Goal: Information Seeking & Learning: Check status

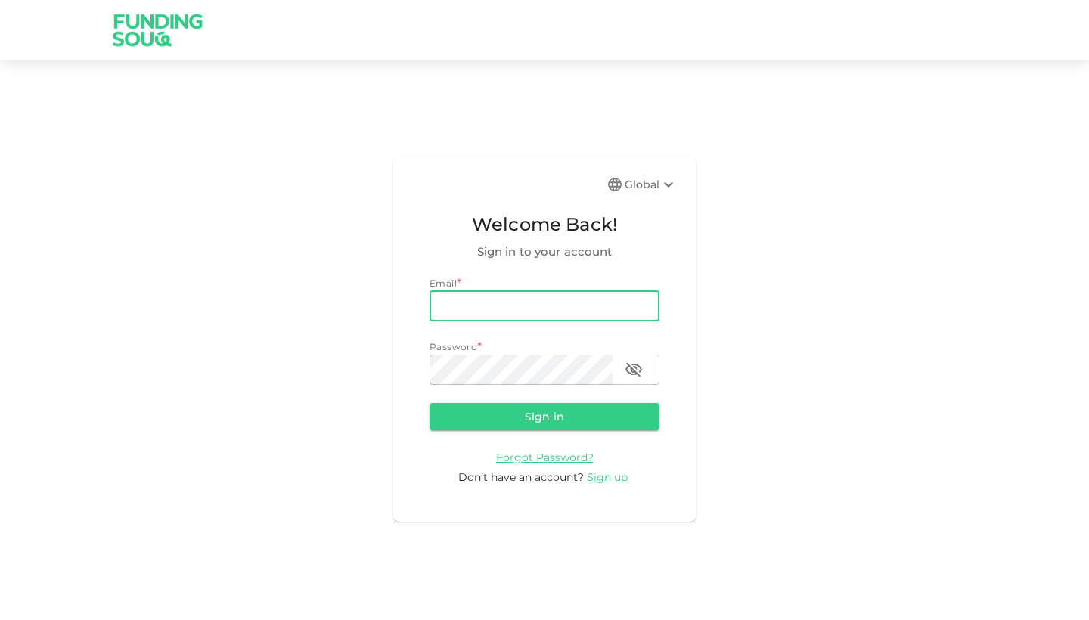
type input "[DOMAIN_NAME][EMAIL_ADDRESS][DOMAIN_NAME]"
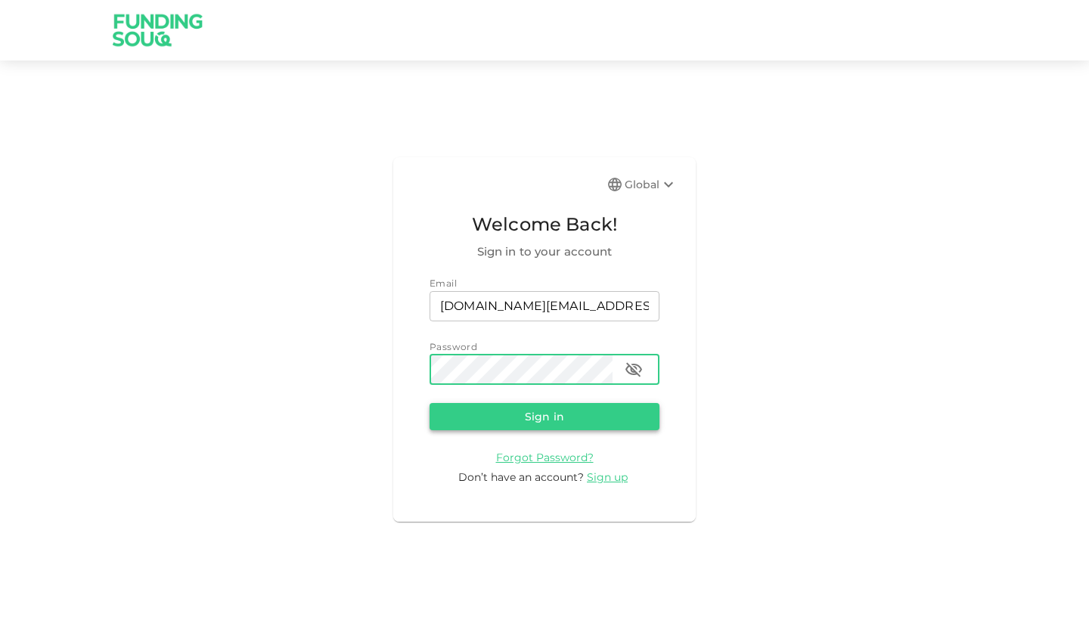
click at [551, 408] on button "Sign in" at bounding box center [545, 416] width 230 height 27
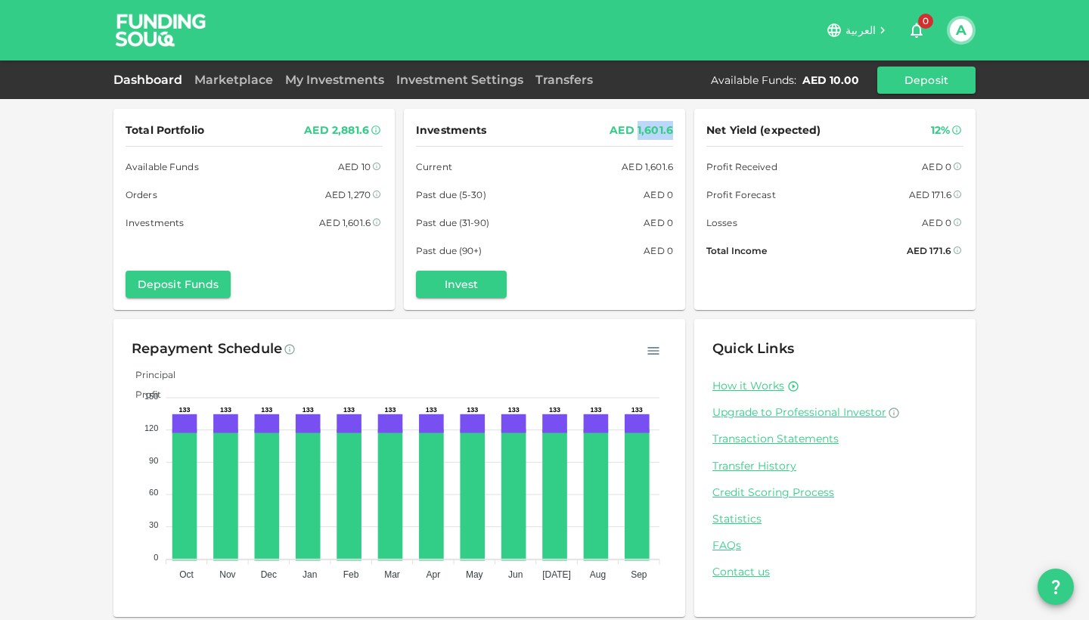
drag, startPoint x: 639, startPoint y: 130, endPoint x: 683, endPoint y: 130, distance: 43.9
click at [683, 130] on div "Investments AED 1,601.6 Current AED 1,601.6 Past due (5-30) AED 0 Past due (31-…" at bounding box center [544, 209] width 281 height 201
click at [601, 132] on div "Investments AED 1,601.6" at bounding box center [544, 130] width 257 height 19
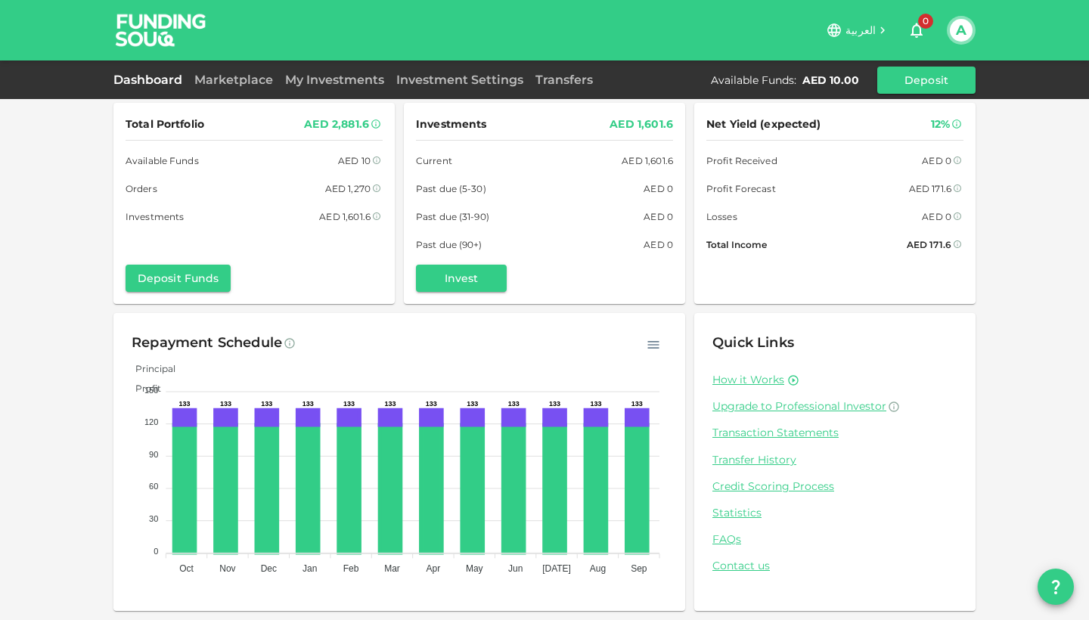
scroll to position [5, 0]
click at [190, 271] on button "Deposit Funds" at bounding box center [178, 279] width 105 height 27
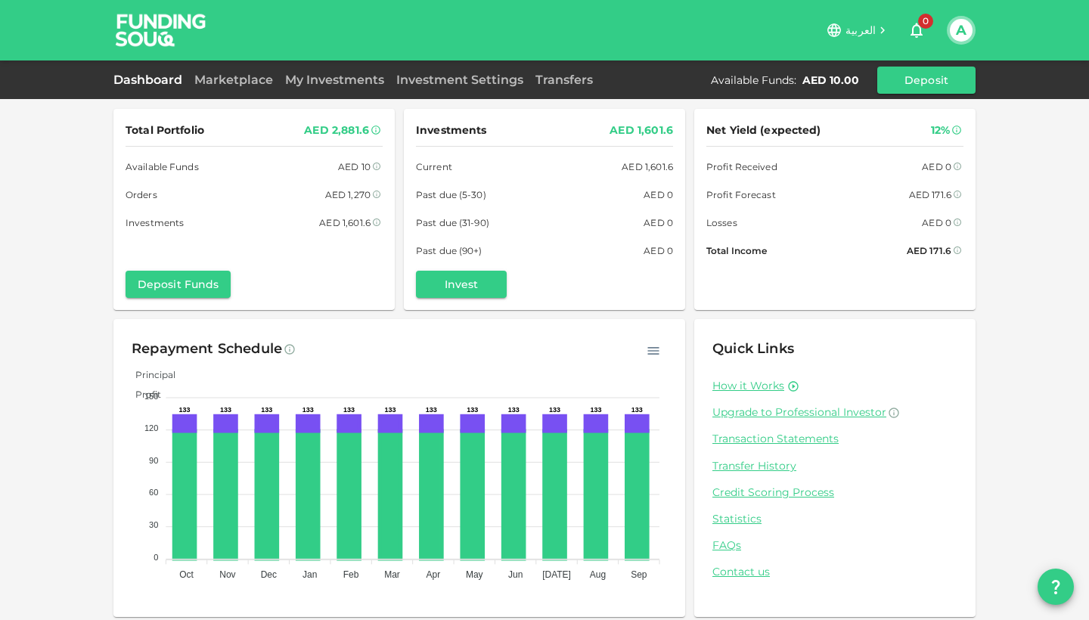
click at [347, 132] on div "AED 2,881.6" at bounding box center [336, 130] width 65 height 19
click at [340, 134] on div "AED 2,881.6" at bounding box center [336, 130] width 65 height 19
drag, startPoint x: 129, startPoint y: 161, endPoint x: 253, endPoint y: 162, distance: 124.8
click at [253, 162] on div "Available Funds AED 10" at bounding box center [254, 167] width 257 height 16
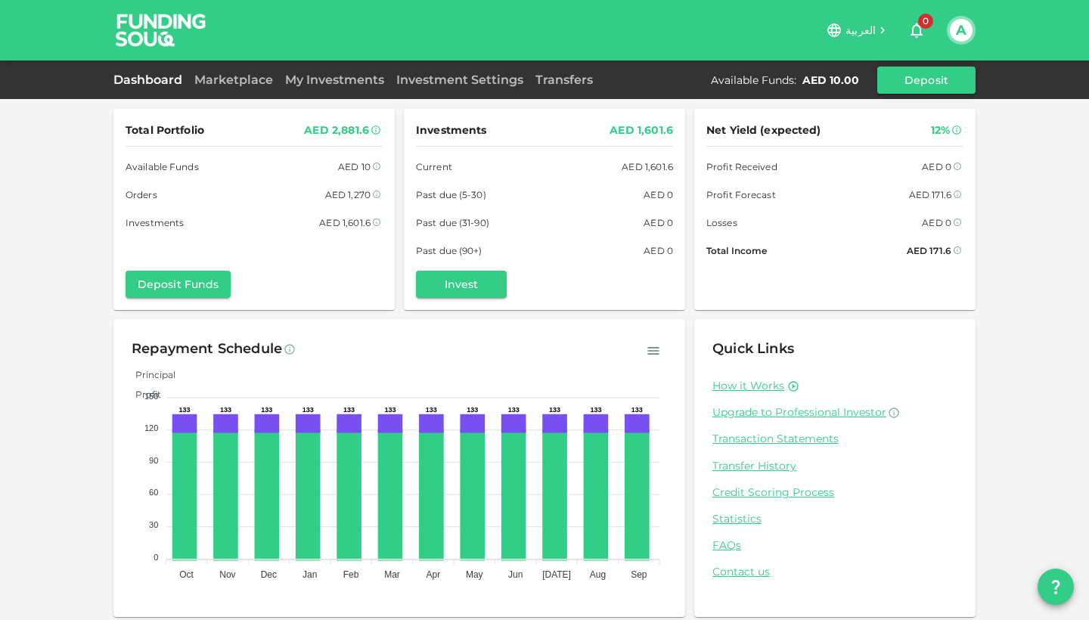
click at [132, 191] on span "Orders" at bounding box center [142, 195] width 32 height 16
click at [152, 219] on span "Investments" at bounding box center [155, 223] width 58 height 16
click at [316, 85] on link "My Investments" at bounding box center [334, 80] width 111 height 14
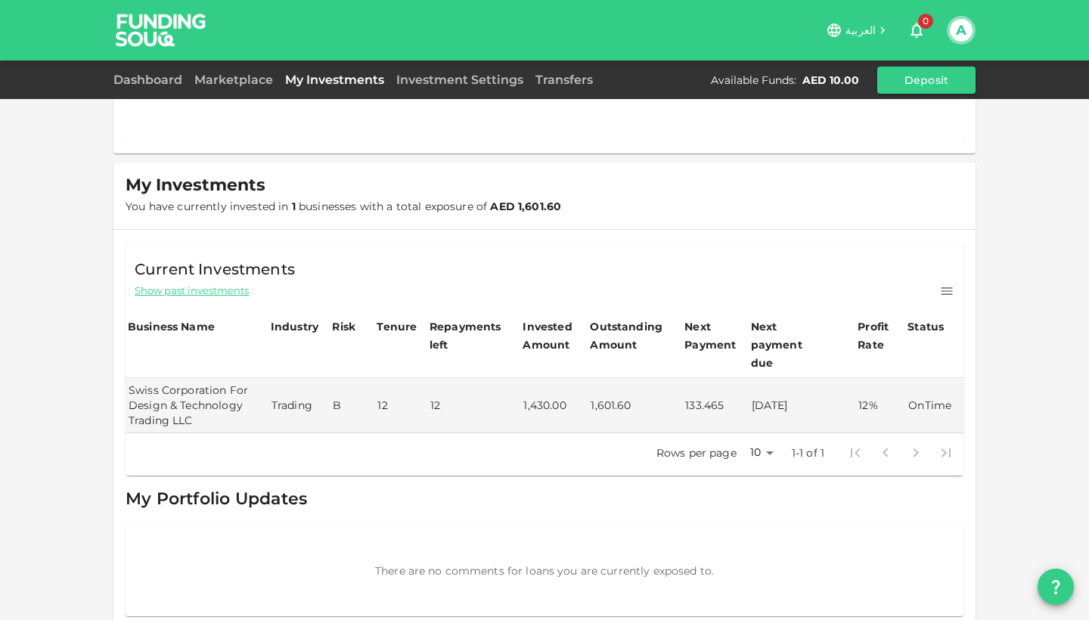
scroll to position [119, 0]
click at [188, 287] on span "Show past investments" at bounding box center [192, 291] width 114 height 14
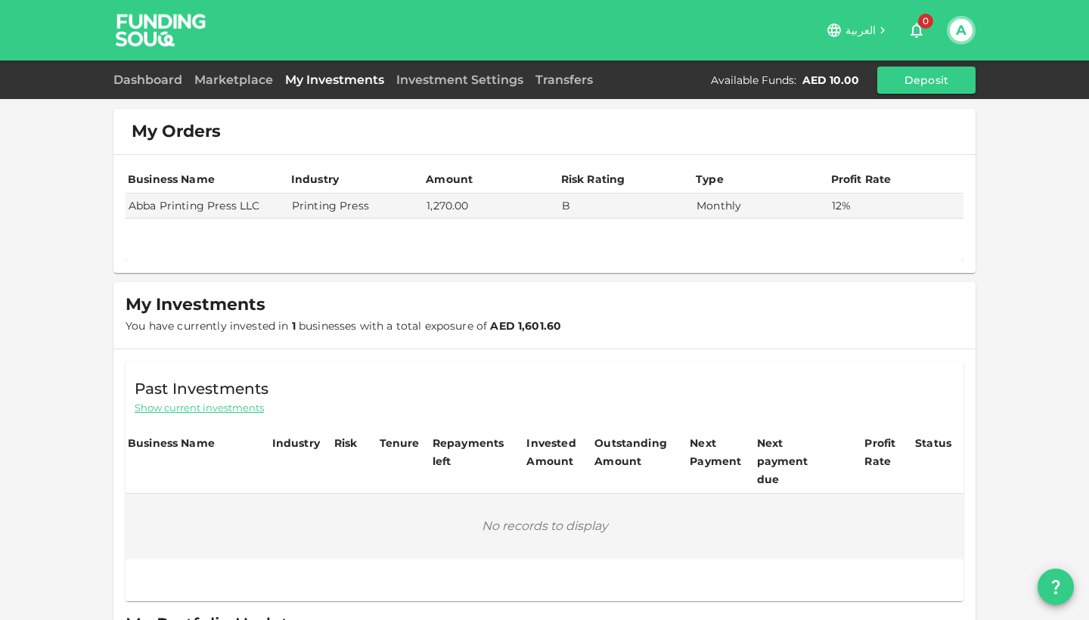
scroll to position [0, 0]
click at [444, 83] on link "Investment Settings" at bounding box center [459, 80] width 139 height 14
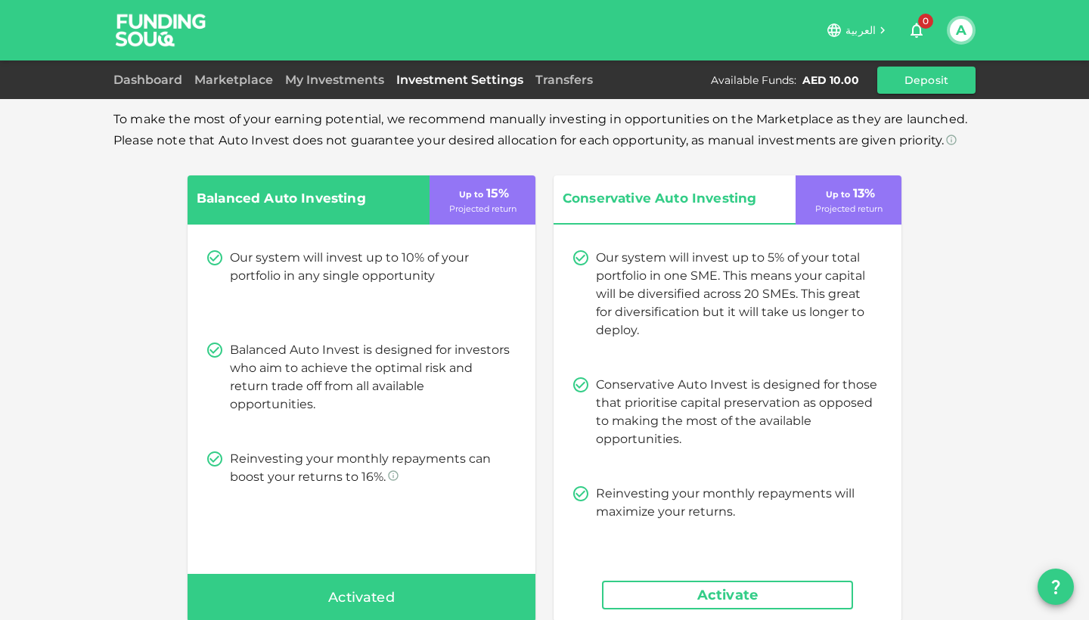
click at [527, 86] on link "Investment Settings" at bounding box center [459, 80] width 139 height 14
click at [553, 84] on link "Transfers" at bounding box center [564, 80] width 70 height 14
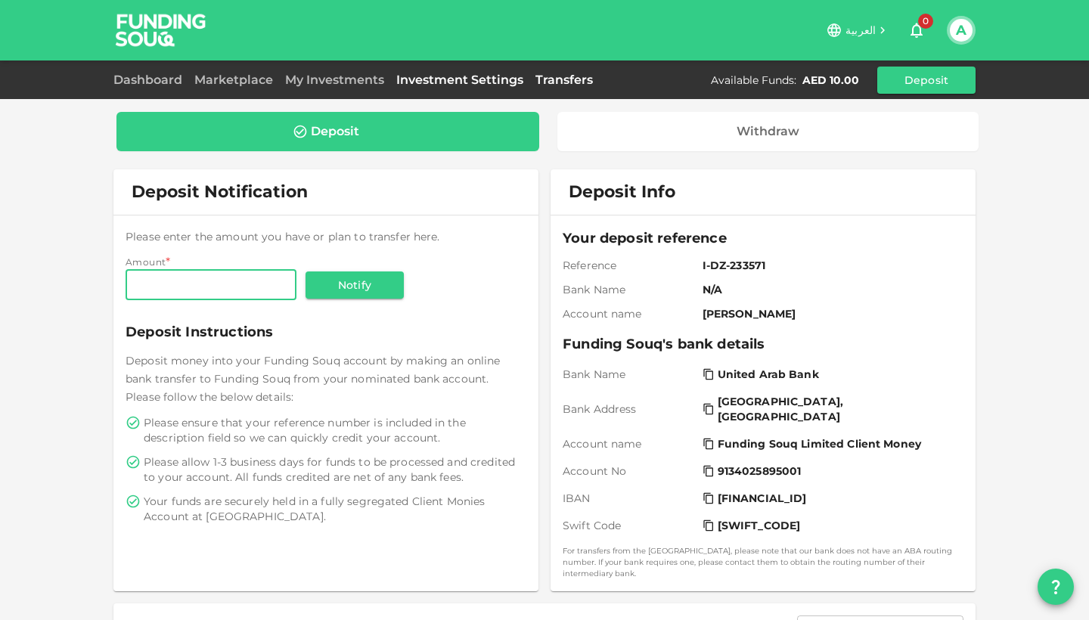
click at [497, 82] on link "Investment Settings" at bounding box center [459, 80] width 139 height 14
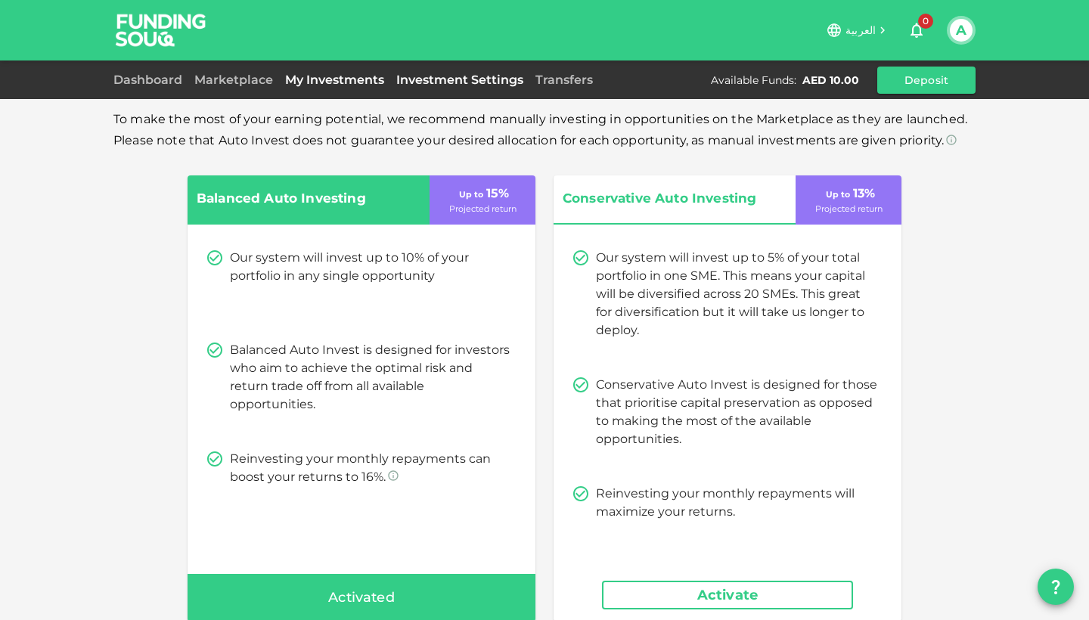
click at [334, 85] on link "My Investments" at bounding box center [334, 80] width 111 height 14
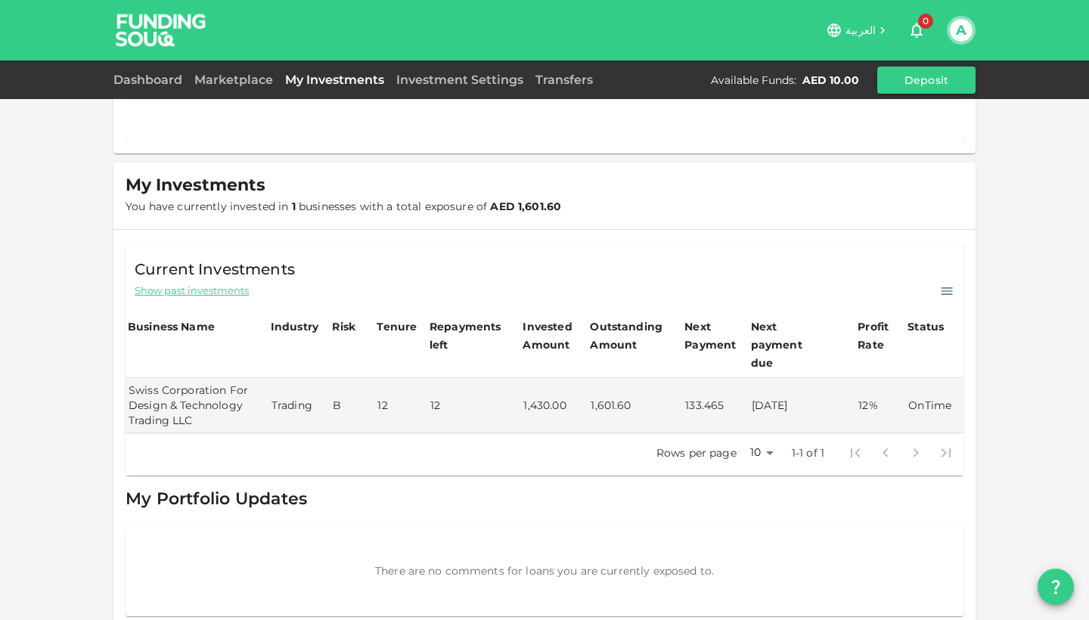
scroll to position [119, 0]
drag, startPoint x: 123, startPoint y: 206, endPoint x: 356, endPoint y: 207, distance: 233.7
click at [356, 207] on div "My Investments You have currently invested in 1 businesses with a total exposur…" at bounding box center [544, 196] width 862 height 67
drag, startPoint x: 372, startPoint y: 207, endPoint x: 444, endPoint y: 207, distance: 71.9
click at [444, 207] on span "You have currently invested in 1 businesses with a total exposure of AED 1,601.…" at bounding box center [344, 207] width 436 height 14
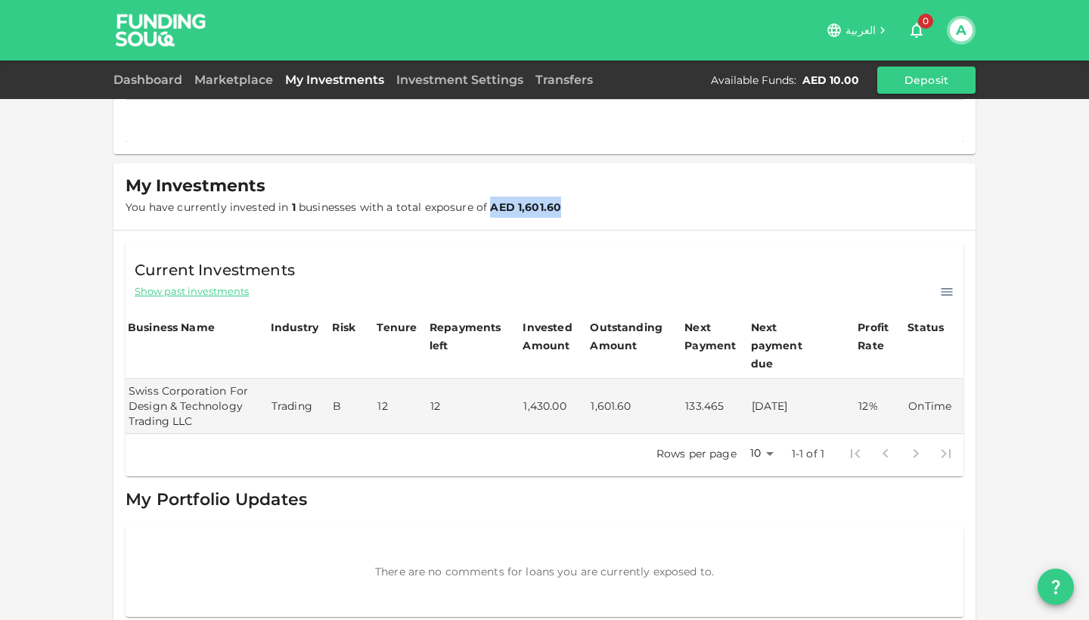
drag, startPoint x: 489, startPoint y: 207, endPoint x: 569, endPoint y: 207, distance: 79.4
click at [569, 207] on div "My Investments You have currently invested in 1 businesses with a total exposur…" at bounding box center [544, 196] width 862 height 67
click at [486, 211] on span "You have currently invested in 1 businesses with a total exposure of AED 1,601.…" at bounding box center [344, 207] width 436 height 14
drag, startPoint x: 592, startPoint y: 328, endPoint x: 654, endPoint y: 349, distance: 64.8
click at [654, 349] on div "Outstanding Amount" at bounding box center [628, 336] width 76 height 36
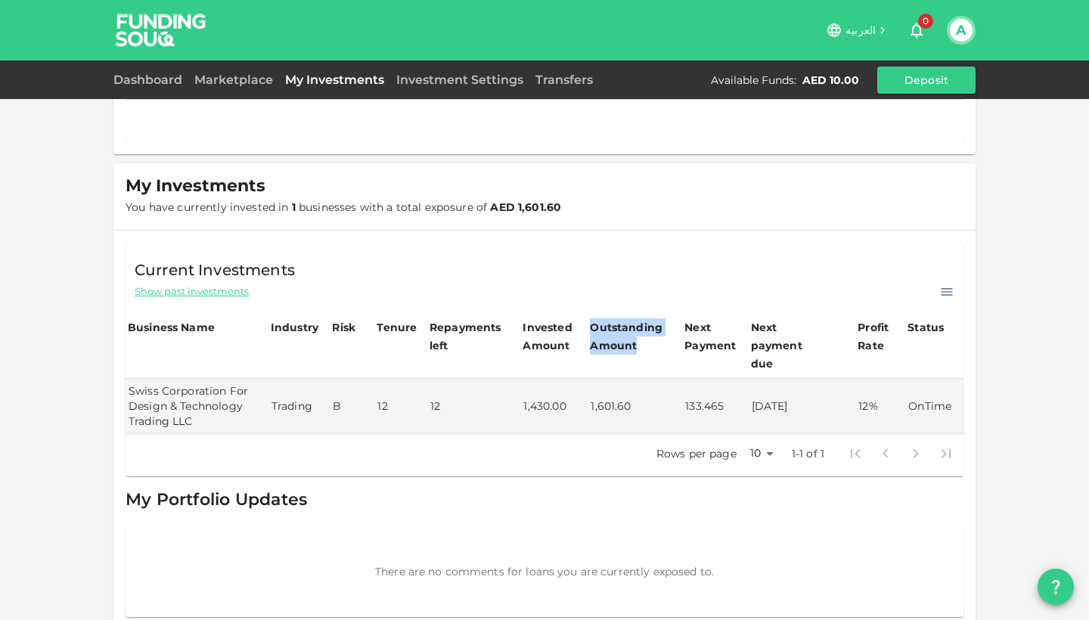
click at [624, 343] on div "Outstanding Amount" at bounding box center [628, 336] width 76 height 36
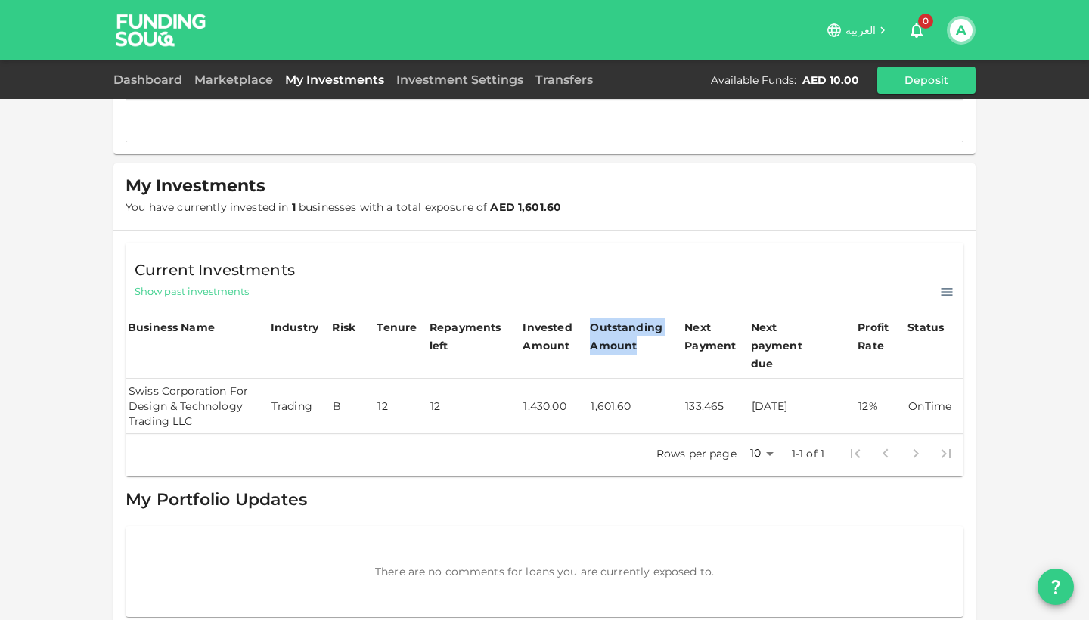
drag, startPoint x: 752, startPoint y: 390, endPoint x: 828, endPoint y: 390, distance: 76.4
click at [828, 390] on td "[DATE]" at bounding box center [802, 406] width 107 height 55
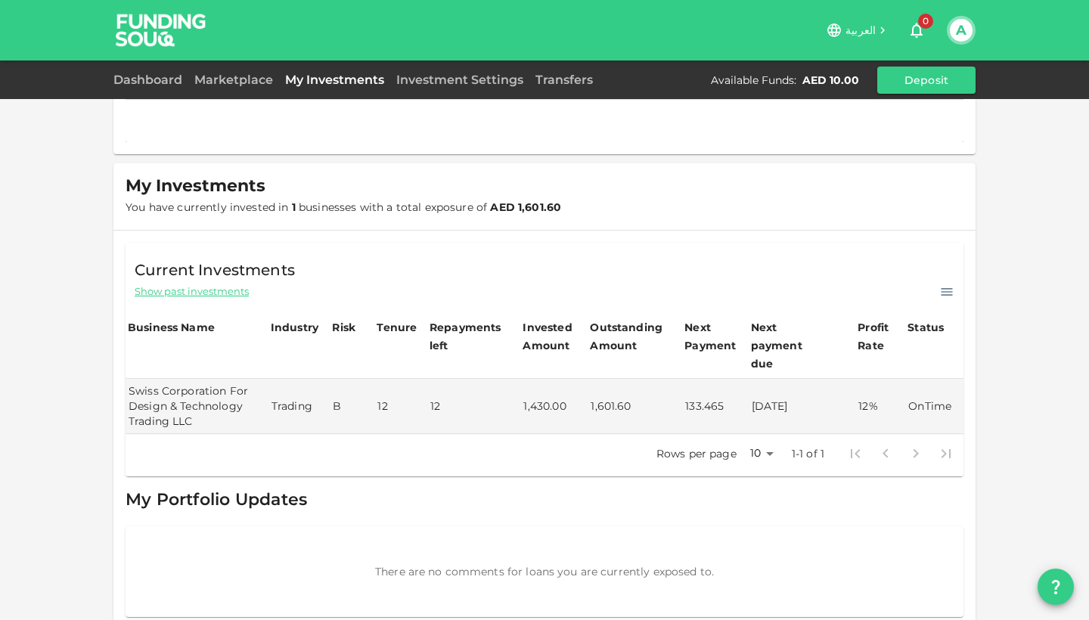
click at [789, 340] on div "Next payment due" at bounding box center [789, 345] width 76 height 54
drag, startPoint x: 755, startPoint y: 331, endPoint x: 829, endPoint y: 346, distance: 75.7
click at [829, 346] on div "Next payment due" at bounding box center [802, 345] width 103 height 54
click at [791, 344] on div "Next payment due" at bounding box center [789, 345] width 76 height 54
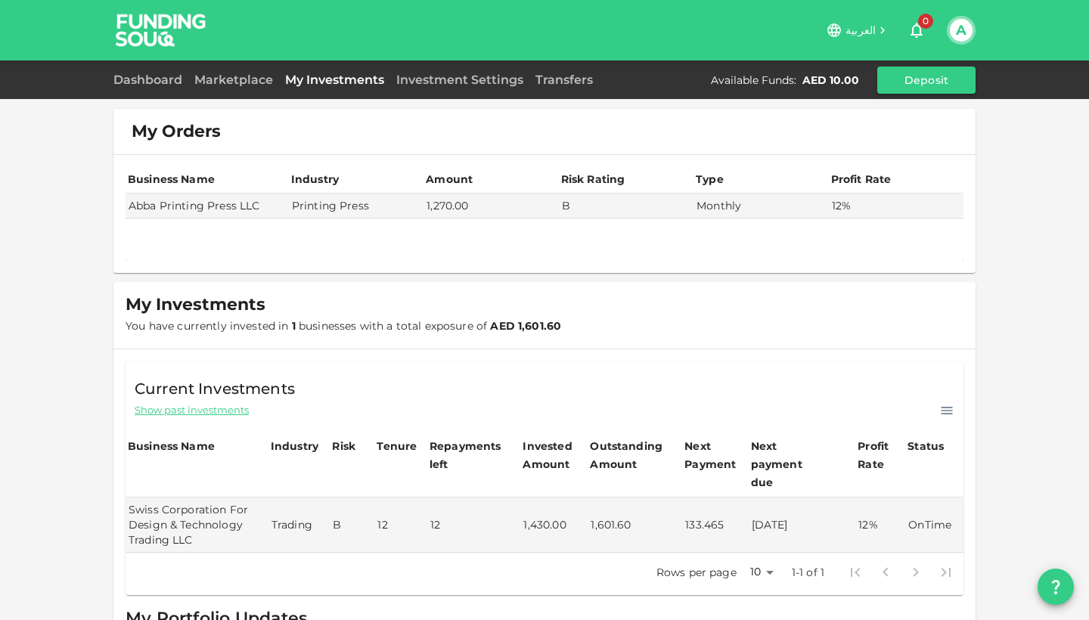
scroll to position [0, 0]
drag, startPoint x: 287, startPoint y: 204, endPoint x: 339, endPoint y: 204, distance: 52.2
click at [339, 204] on tr "Abba Printing Press LLC Printing Press 1,270.00 B Monthly 12%" at bounding box center [545, 206] width 838 height 25
click at [365, 207] on td "Printing Press" at bounding box center [356, 206] width 135 height 25
click at [233, 87] on div "Marketplace" at bounding box center [233, 80] width 91 height 18
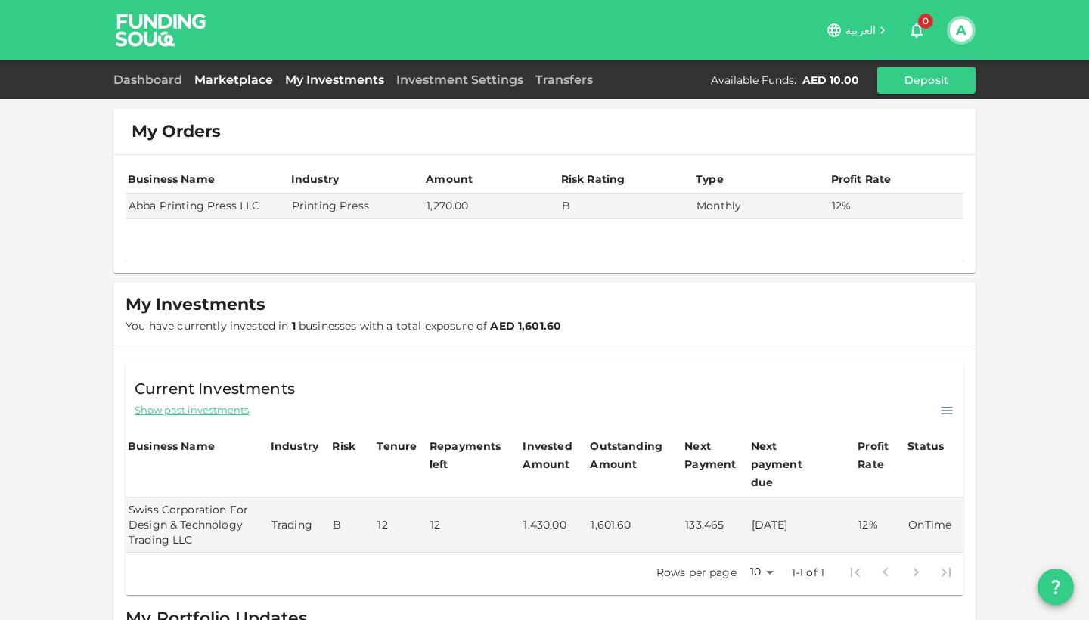
click at [240, 74] on link "Marketplace" at bounding box center [233, 80] width 91 height 14
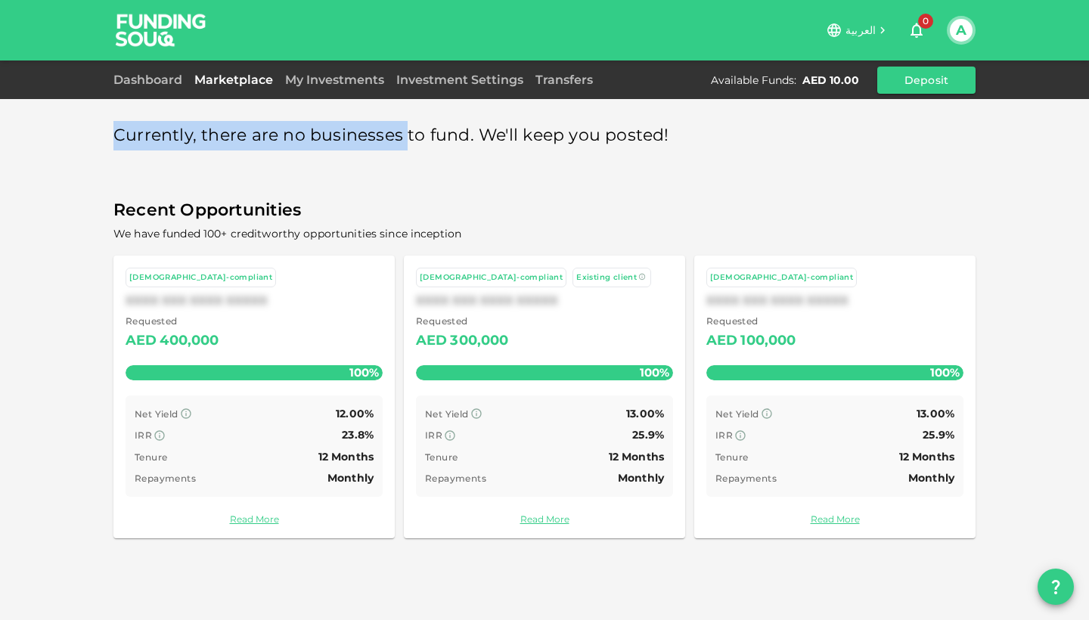
drag, startPoint x: 117, startPoint y: 138, endPoint x: 404, endPoint y: 138, distance: 286.7
click at [404, 138] on span "Currently, there are no businesses to fund. We'll keep you posted!" at bounding box center [391, 136] width 556 height 30
click at [169, 76] on link "Dashboard" at bounding box center [150, 80] width 75 height 14
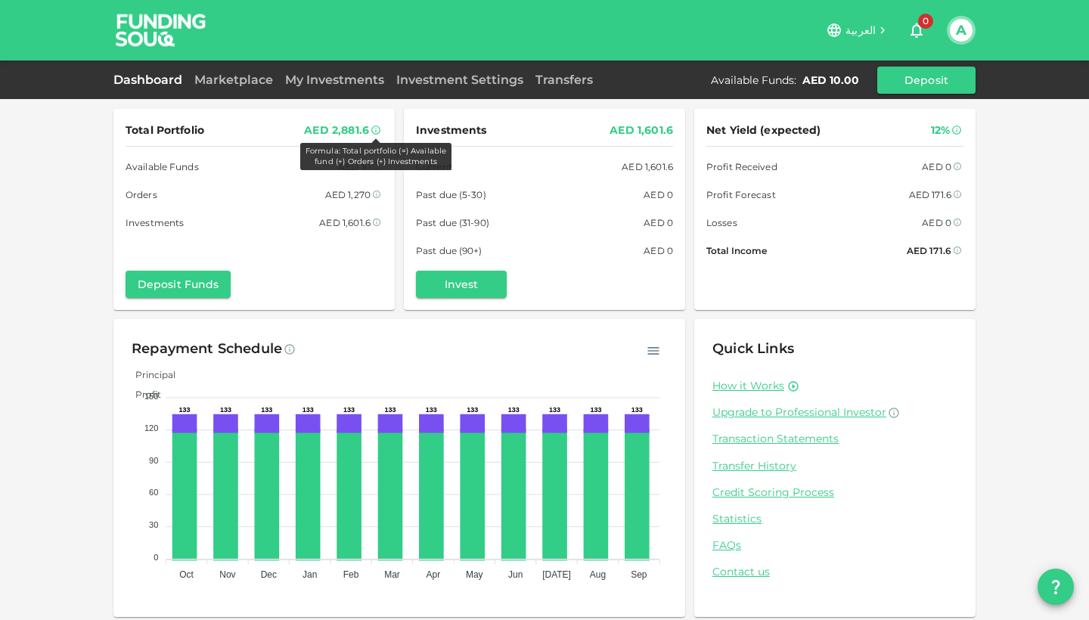
click at [374, 126] on icon at bounding box center [375, 130] width 9 height 9
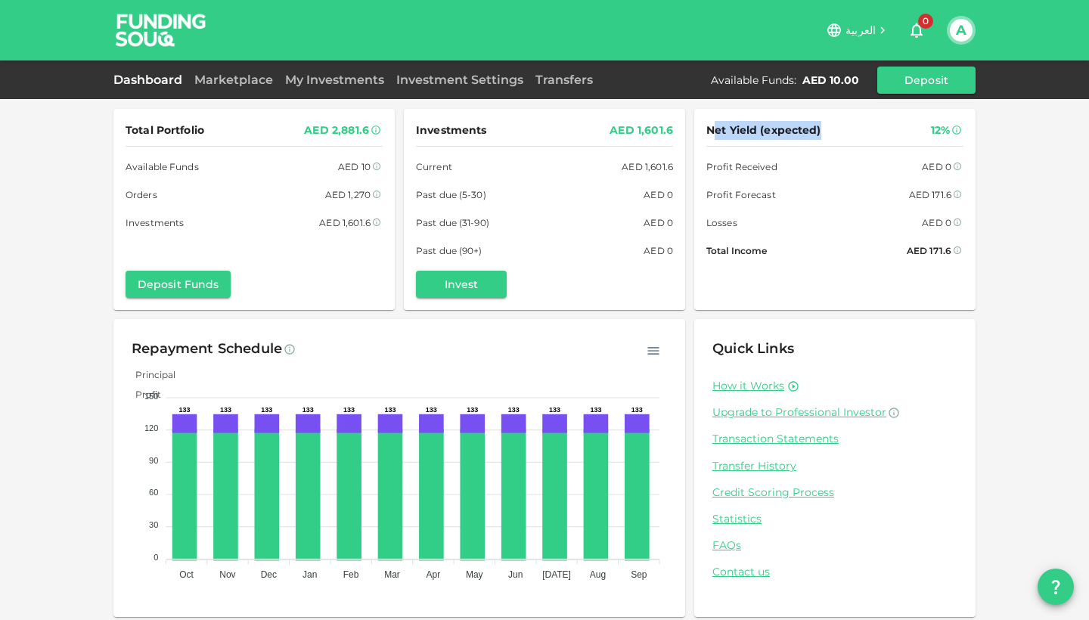
drag, startPoint x: 711, startPoint y: 127, endPoint x: 843, endPoint y: 130, distance: 132.4
click at [843, 130] on div "Net Yield (expected) 12%" at bounding box center [834, 130] width 257 height 19
click at [924, 197] on div "AED 171.6" at bounding box center [930, 195] width 42 height 16
drag, startPoint x: 710, startPoint y: 194, endPoint x: 801, endPoint y: 194, distance: 90.8
click at [803, 194] on div "Profit Forecast AED 171.6" at bounding box center [834, 195] width 257 height 16
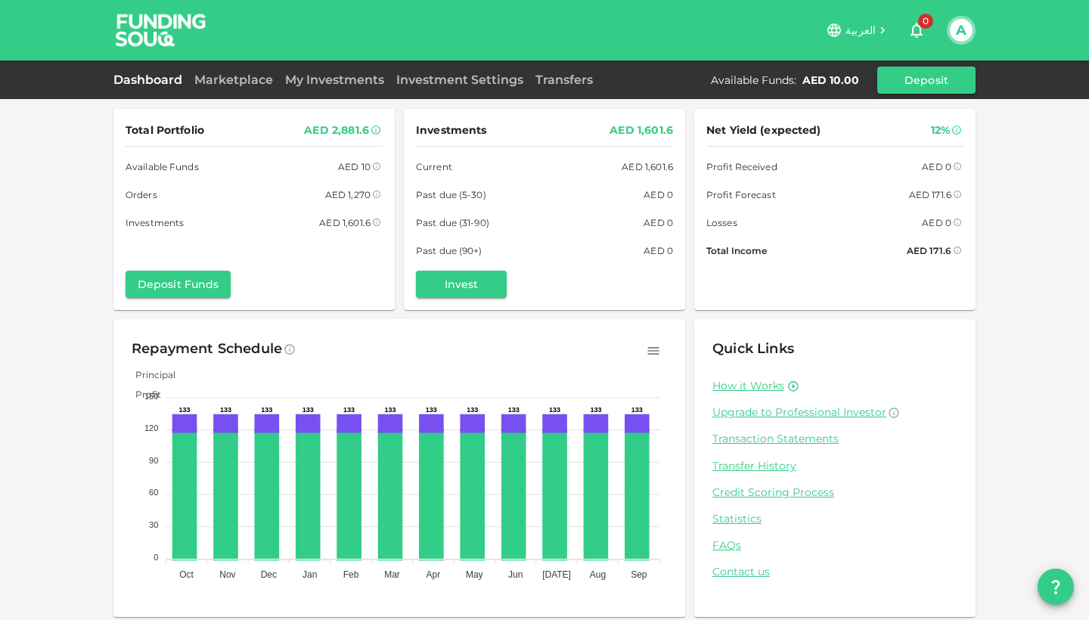
click at [931, 221] on div "AED 0" at bounding box center [937, 223] width 30 height 16
drag, startPoint x: 706, startPoint y: 250, endPoint x: 789, endPoint y: 250, distance: 83.2
click at [790, 250] on div "Net Yield (expected) 12% Profit Received AED 0 Profit Forecast AED 171.6 Losses…" at bounding box center [834, 209] width 281 height 201
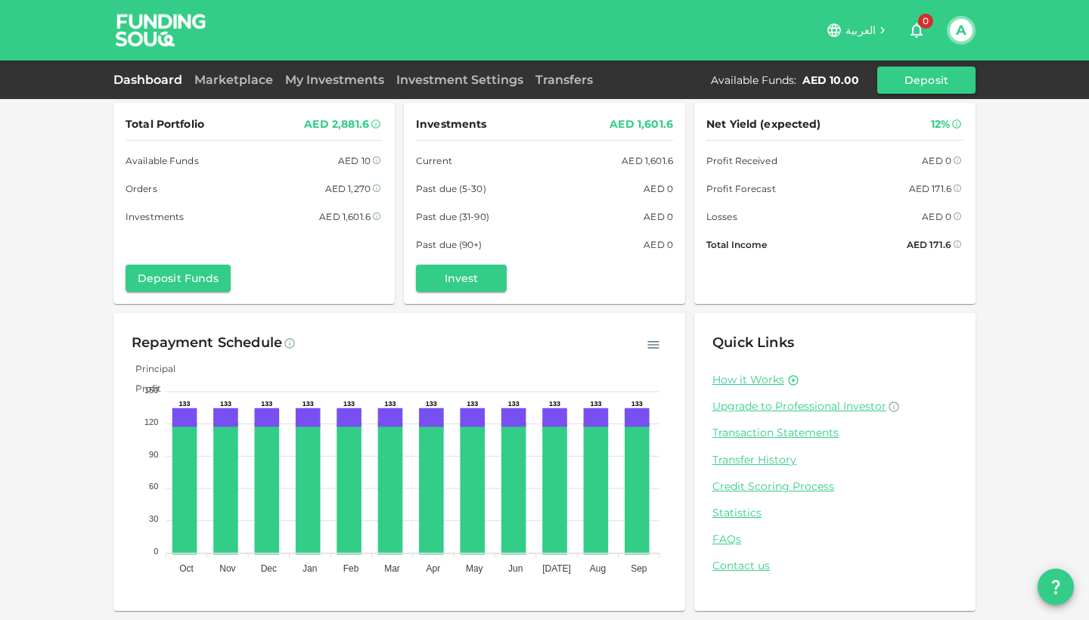
scroll to position [5, 0]
click at [653, 346] on icon "button" at bounding box center [653, 345] width 15 height 15
click at [588, 340] on div "Repayment Schedule" at bounding box center [400, 344] width 536 height 24
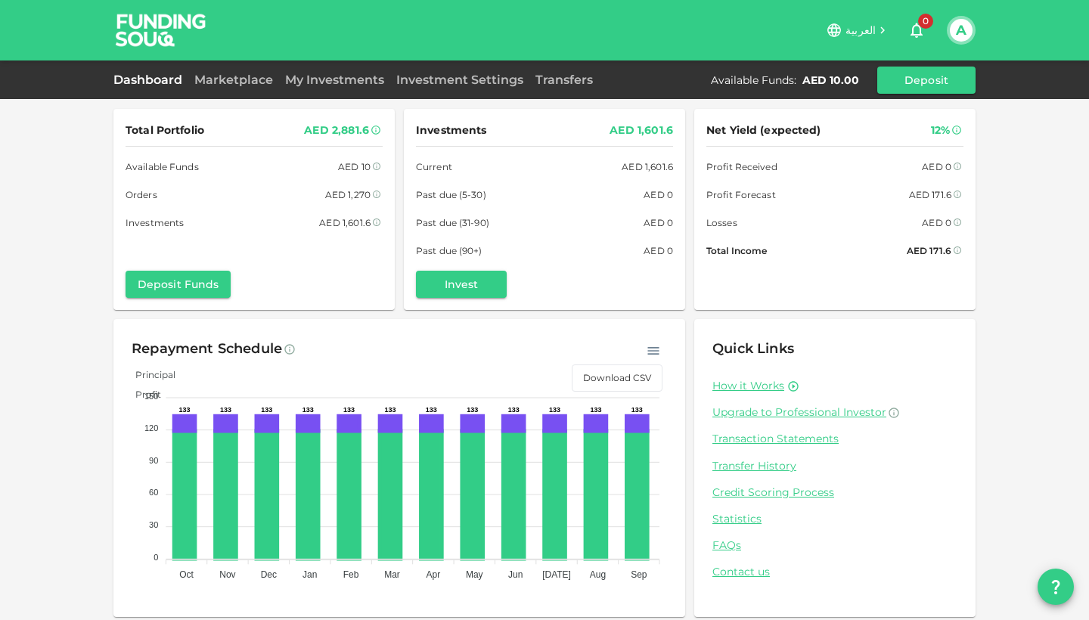
scroll to position [0, 0]
